Goal: Task Accomplishment & Management: Manage account settings

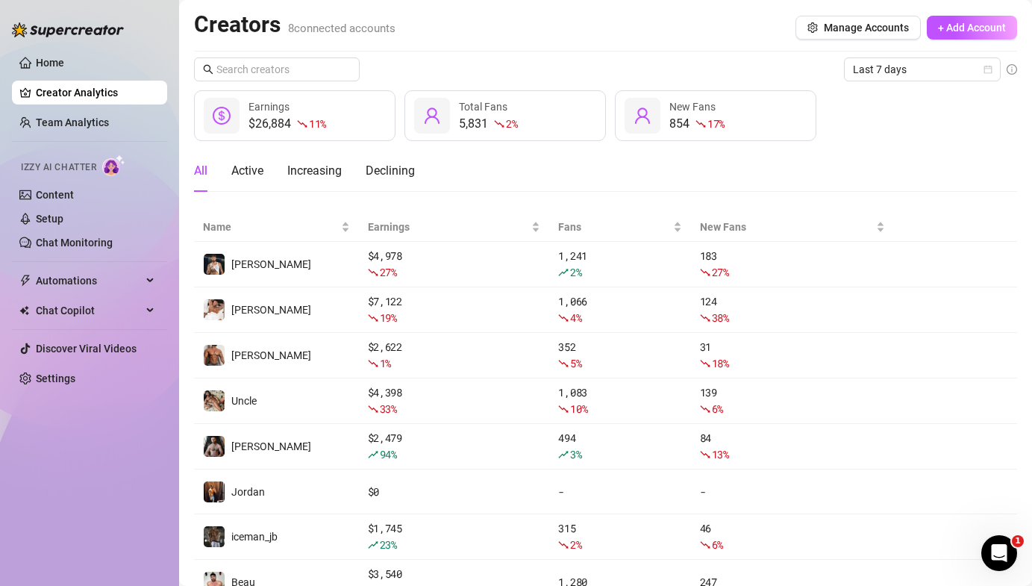
scroll to position [64, 0]
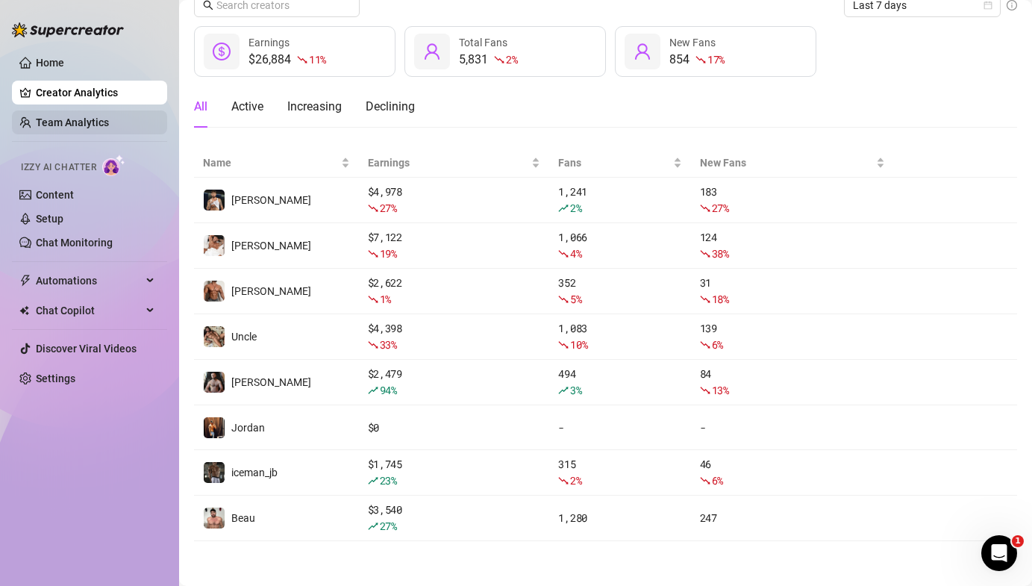
click at [97, 116] on link "Team Analytics" at bounding box center [72, 122] width 73 height 12
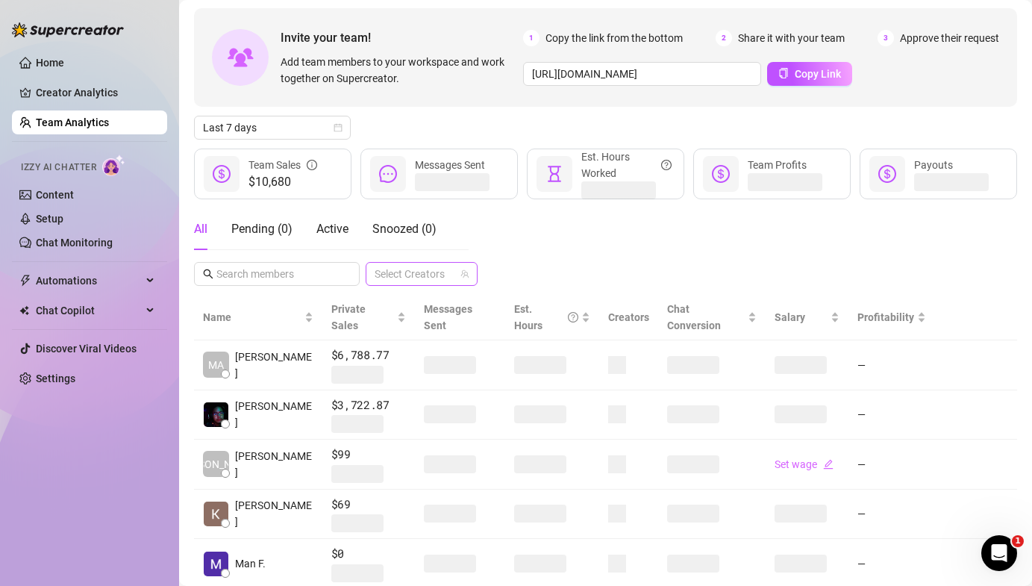
scroll to position [64, 0]
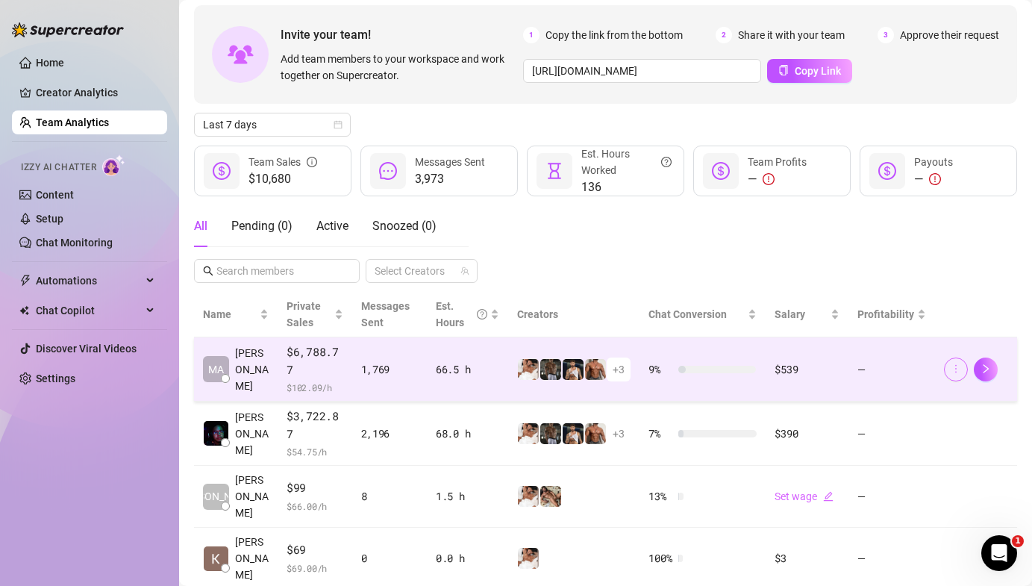
click at [960, 364] on icon "more" at bounding box center [956, 369] width 10 height 10
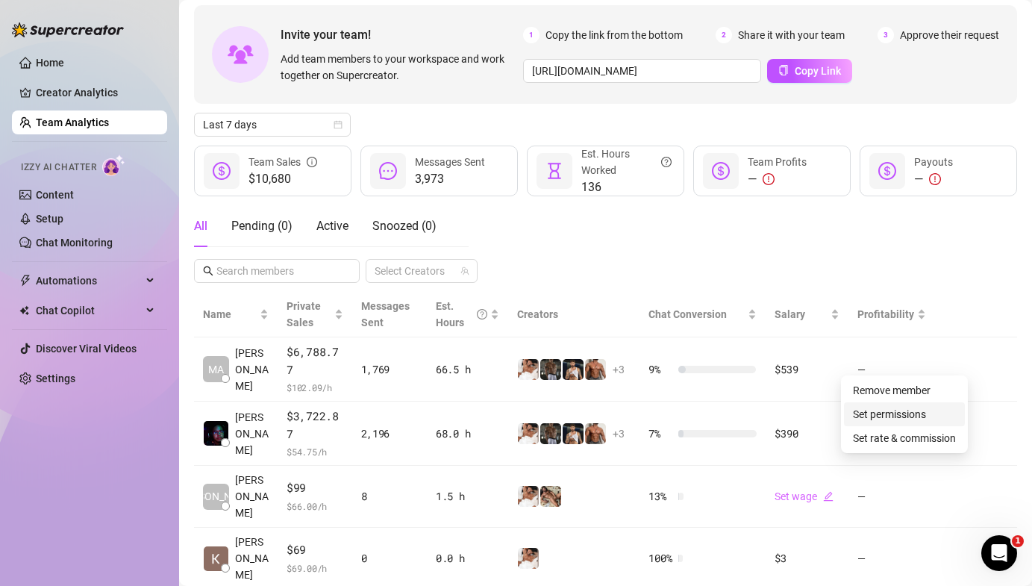
click at [900, 411] on link "Set permissions" at bounding box center [889, 414] width 73 height 12
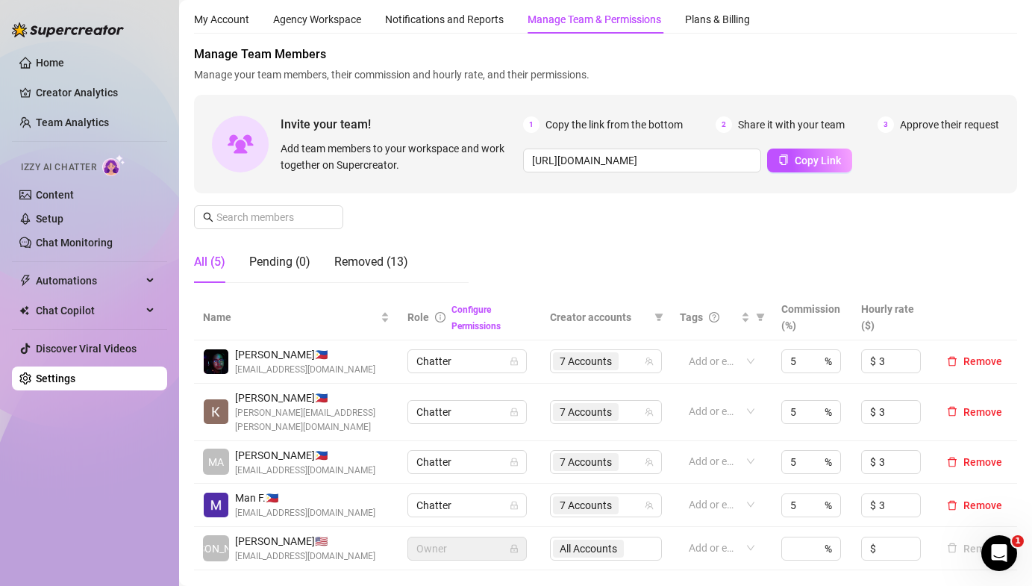
scroll to position [51, 0]
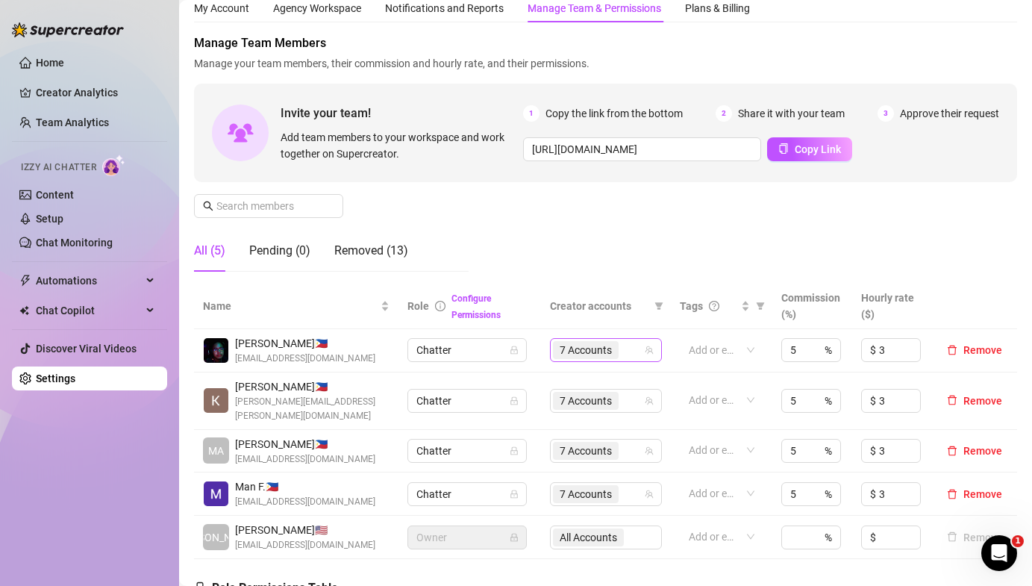
click at [588, 343] on span "7 Accounts" at bounding box center [586, 350] width 52 height 16
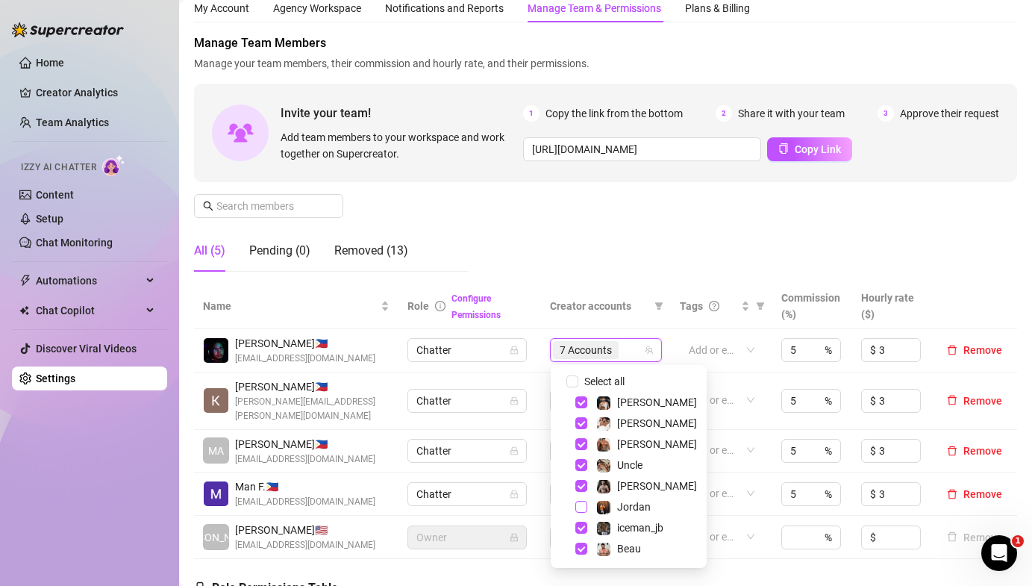
click at [581, 510] on span "Select tree node" at bounding box center [582, 507] width 12 height 12
checkbox input "true"
click at [560, 277] on div "Manage Team Members Manage your team members, their commission and hourly rate,…" at bounding box center [605, 158] width 823 height 249
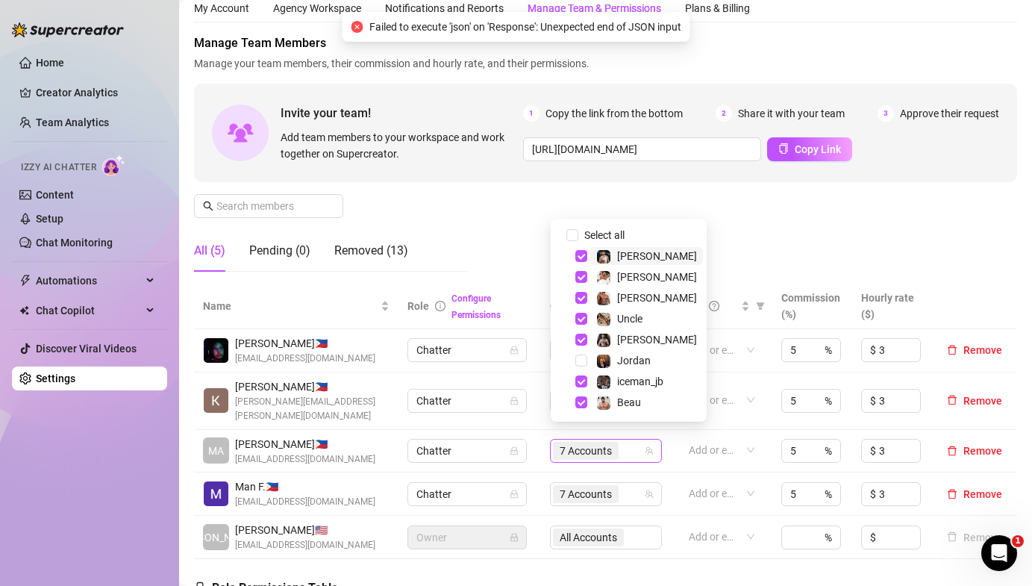
click at [575, 443] on span "7 Accounts" at bounding box center [586, 451] width 52 height 16
click at [579, 358] on span "Select tree node" at bounding box center [582, 361] width 12 height 12
checkbox input "true"
click at [500, 246] on div "Manage Team Members Manage your team members, their commission and hourly rate,…" at bounding box center [605, 158] width 823 height 249
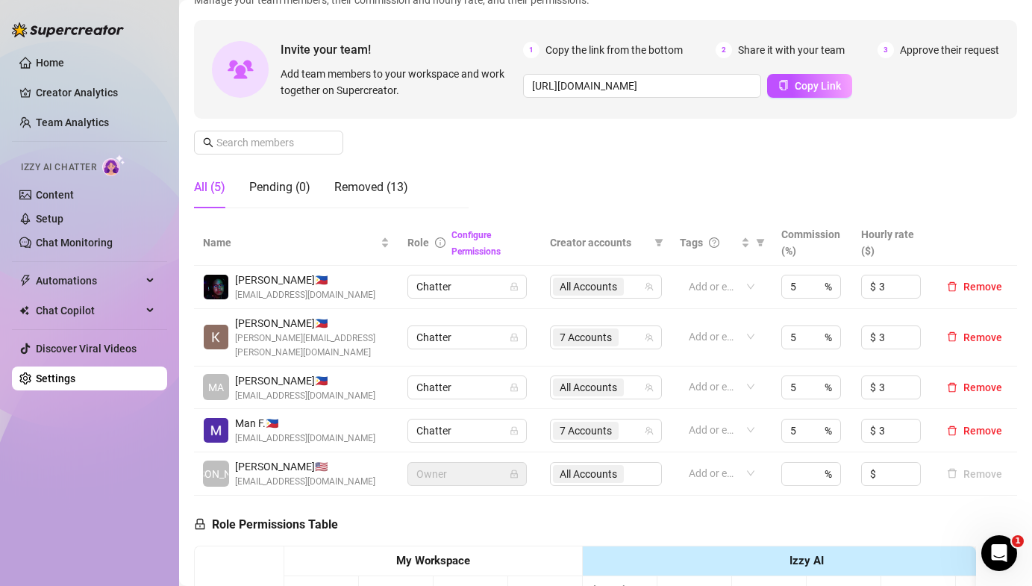
scroll to position [116, 0]
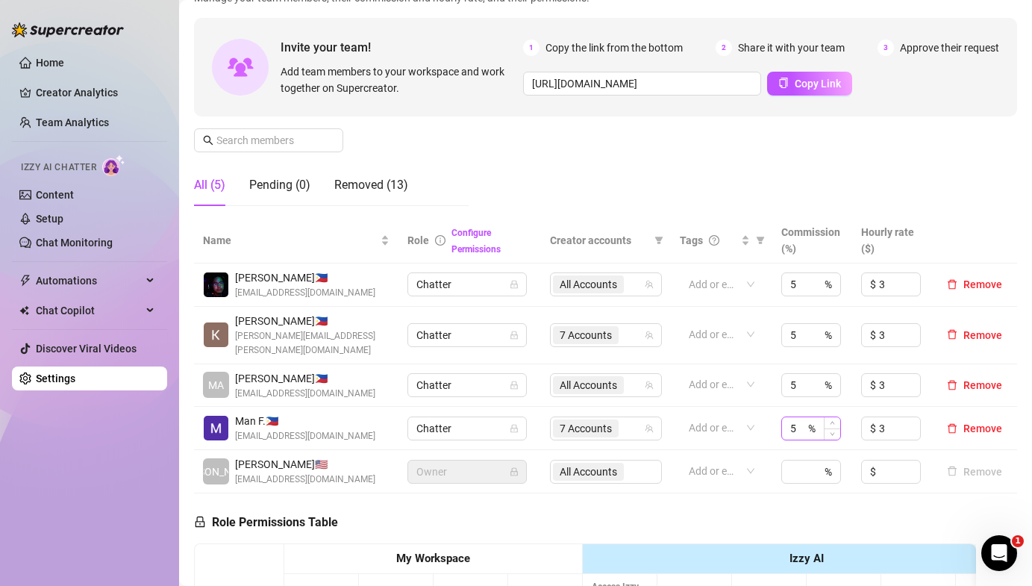
click at [811, 418] on div "5 %" at bounding box center [812, 429] width 60 height 24
